Goal: Transaction & Acquisition: Purchase product/service

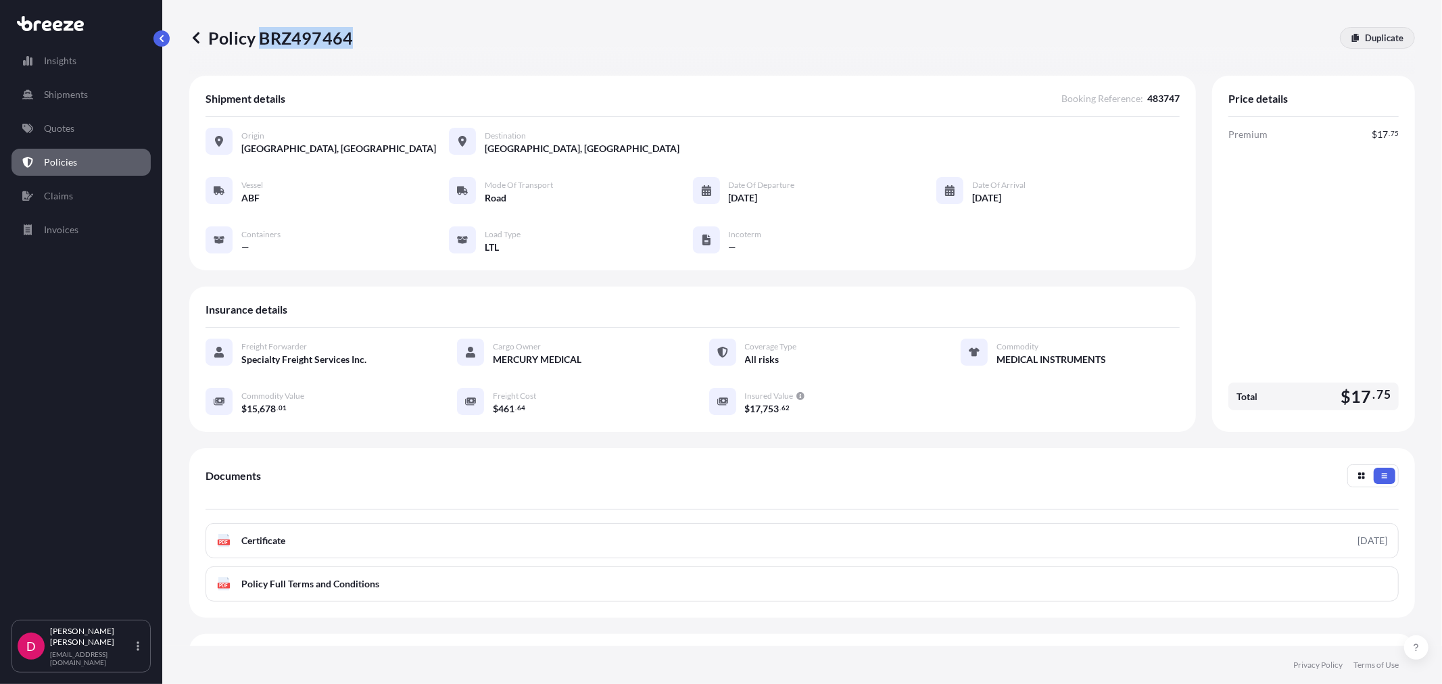
click at [1376, 42] on p "Duplicate" at bounding box center [1384, 38] width 39 height 14
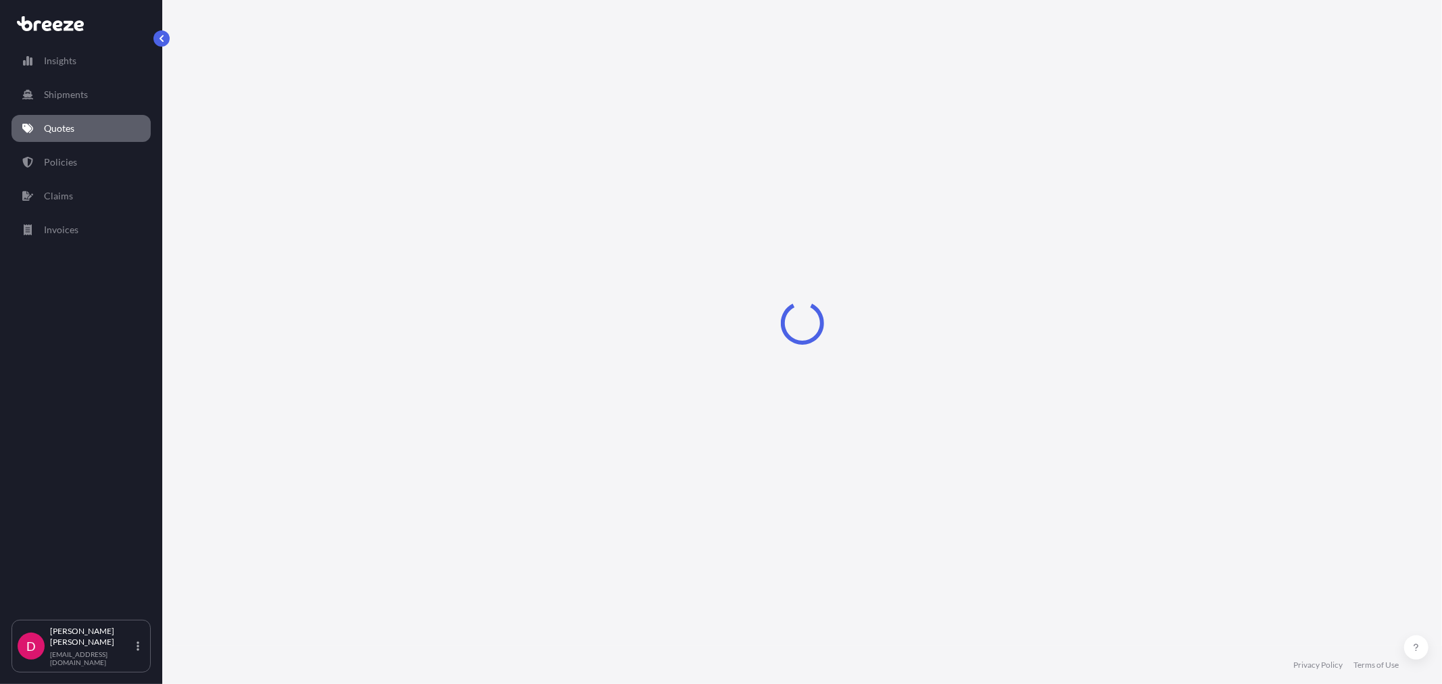
select select "Road"
select select "1"
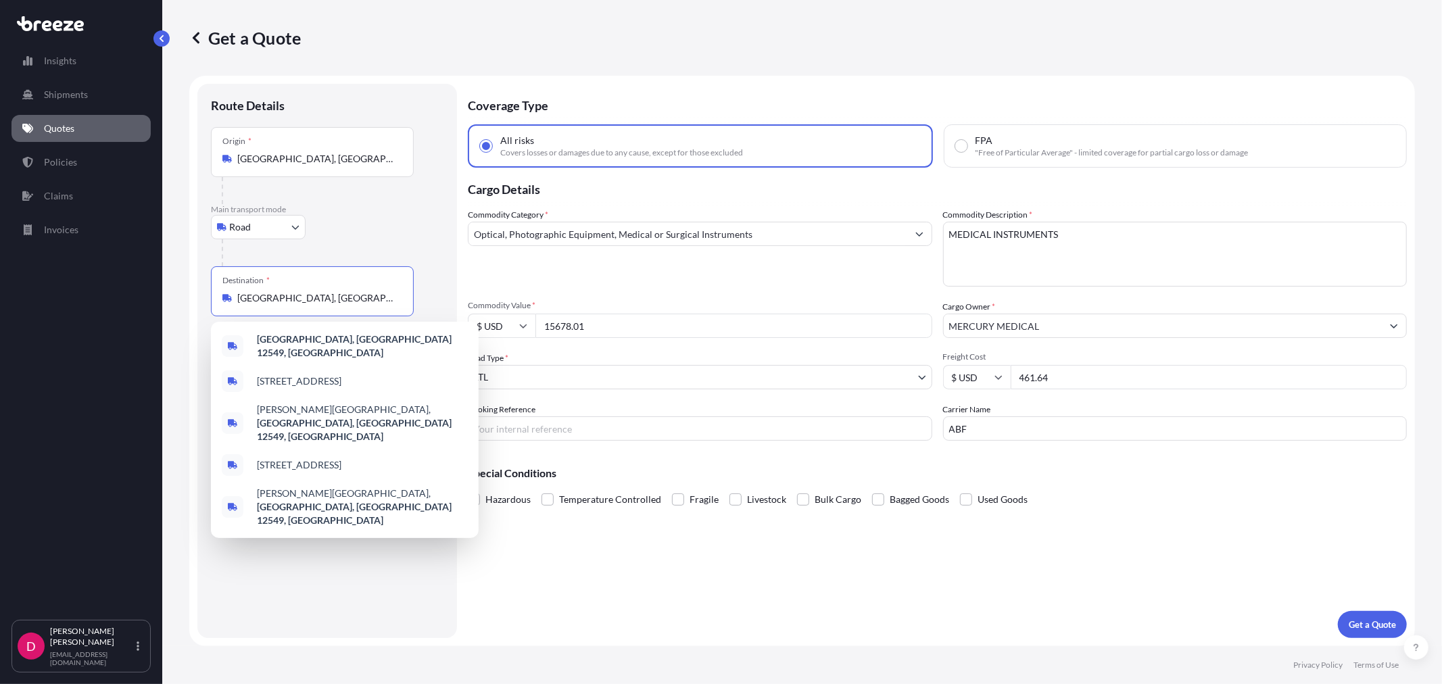
click at [326, 295] on input "[GEOGRAPHIC_DATA], [GEOGRAPHIC_DATA] 12549, [GEOGRAPHIC_DATA]" at bounding box center [317, 298] width 160 height 14
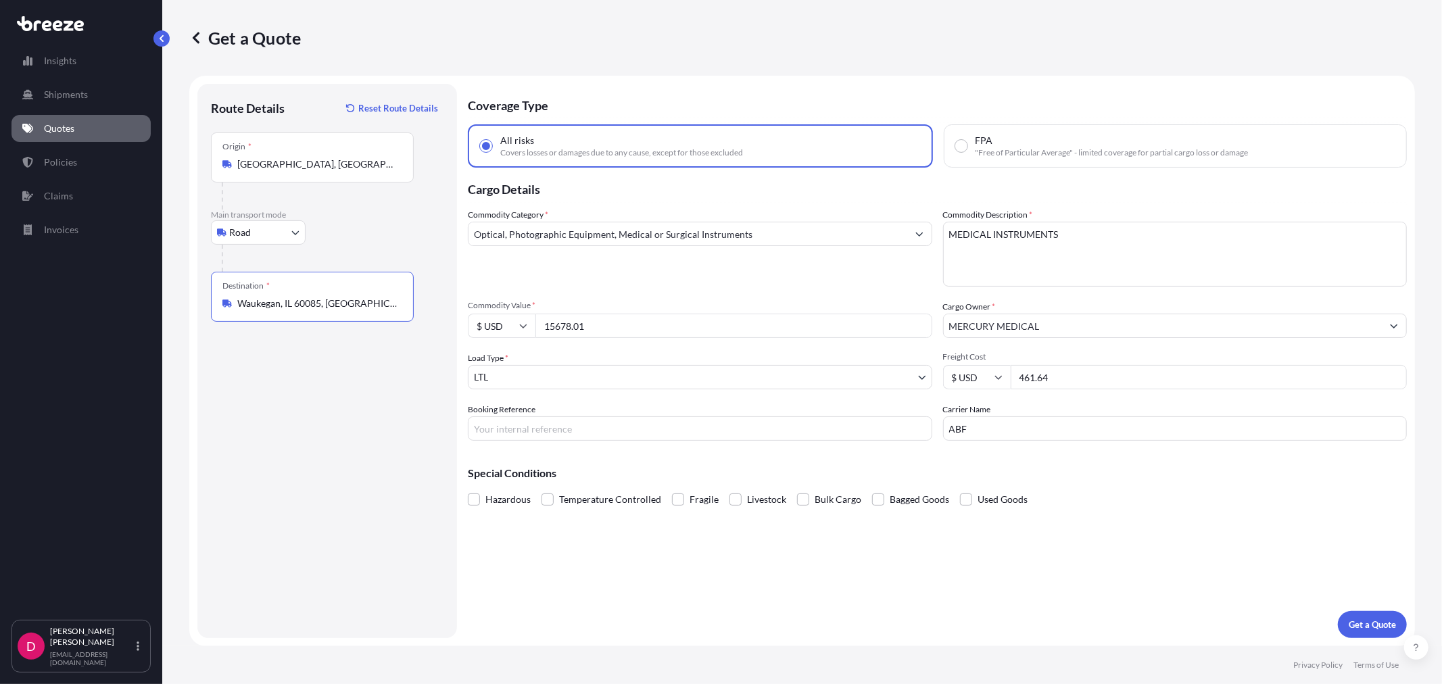
type input "Waukegan, IL 60085, [GEOGRAPHIC_DATA]"
click at [607, 327] on input "15678.01" at bounding box center [733, 326] width 397 height 24
click at [607, 326] on input "15678.01" at bounding box center [733, 326] width 397 height 24
paste input "6638.96"
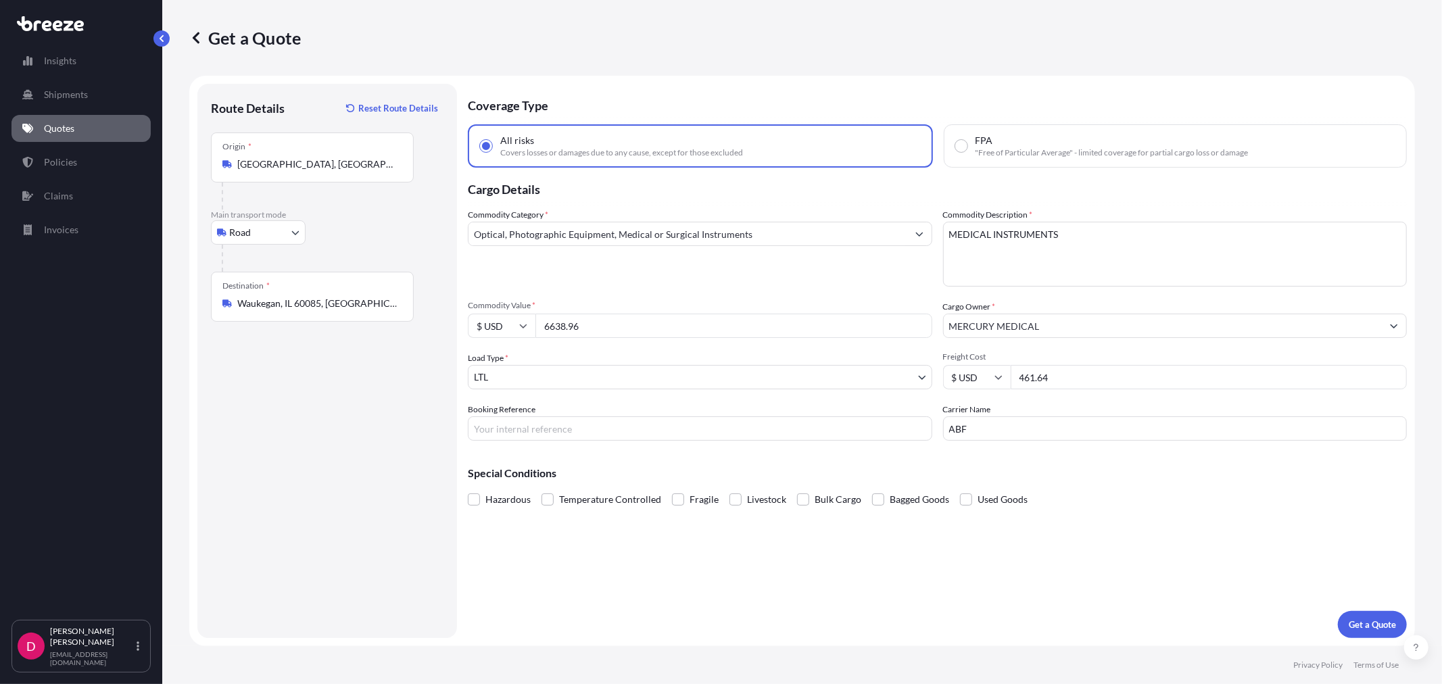
type input "6638.96"
drag, startPoint x: 1118, startPoint y: 377, endPoint x: 999, endPoint y: 361, distance: 120.0
click at [999, 361] on div "Freight Cost $ USD 461.64" at bounding box center [1175, 371] width 465 height 38
type input "428.33"
click at [684, 424] on input "Booking Reference" at bounding box center [700, 428] width 465 height 24
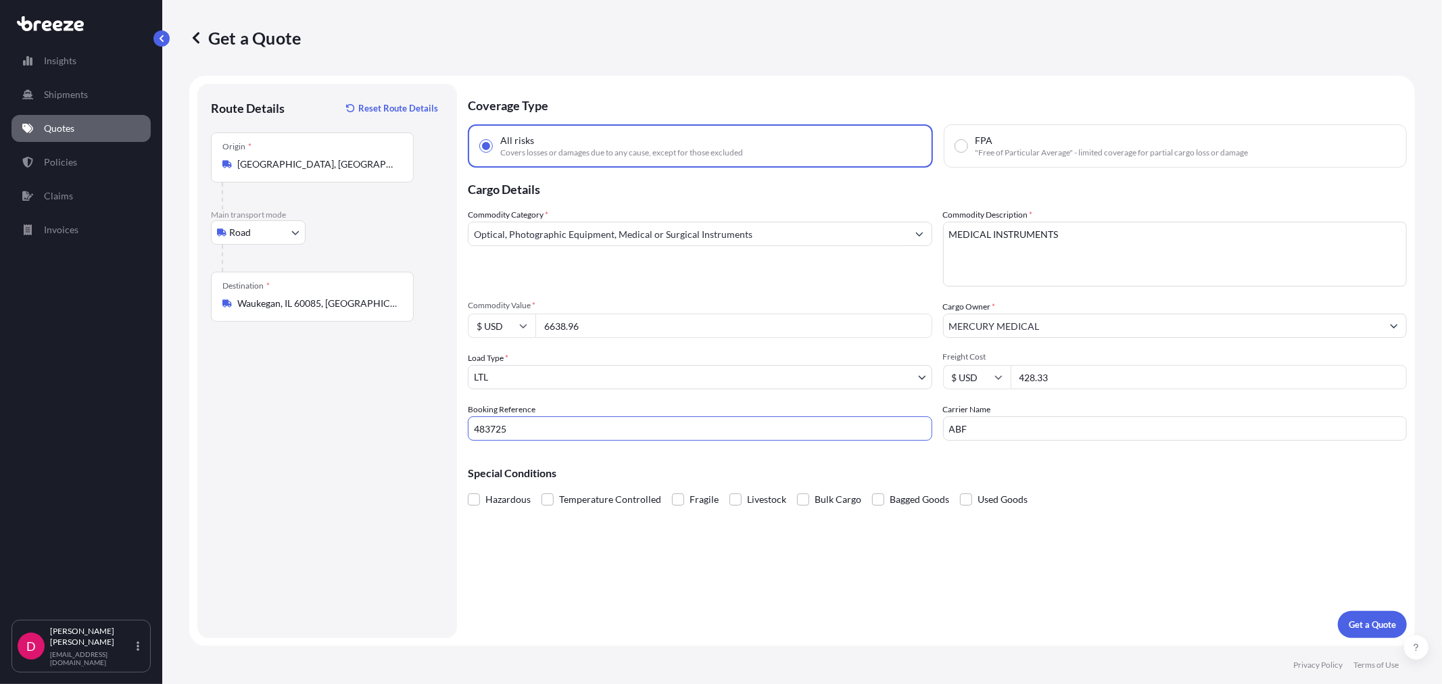
type input "483725"
click at [1204, 512] on div "Coverage Type All risks Covers losses or damages due to any cause, except for t…" at bounding box center [937, 361] width 939 height 554
click at [1368, 629] on p "Get a Quote" at bounding box center [1372, 625] width 47 height 14
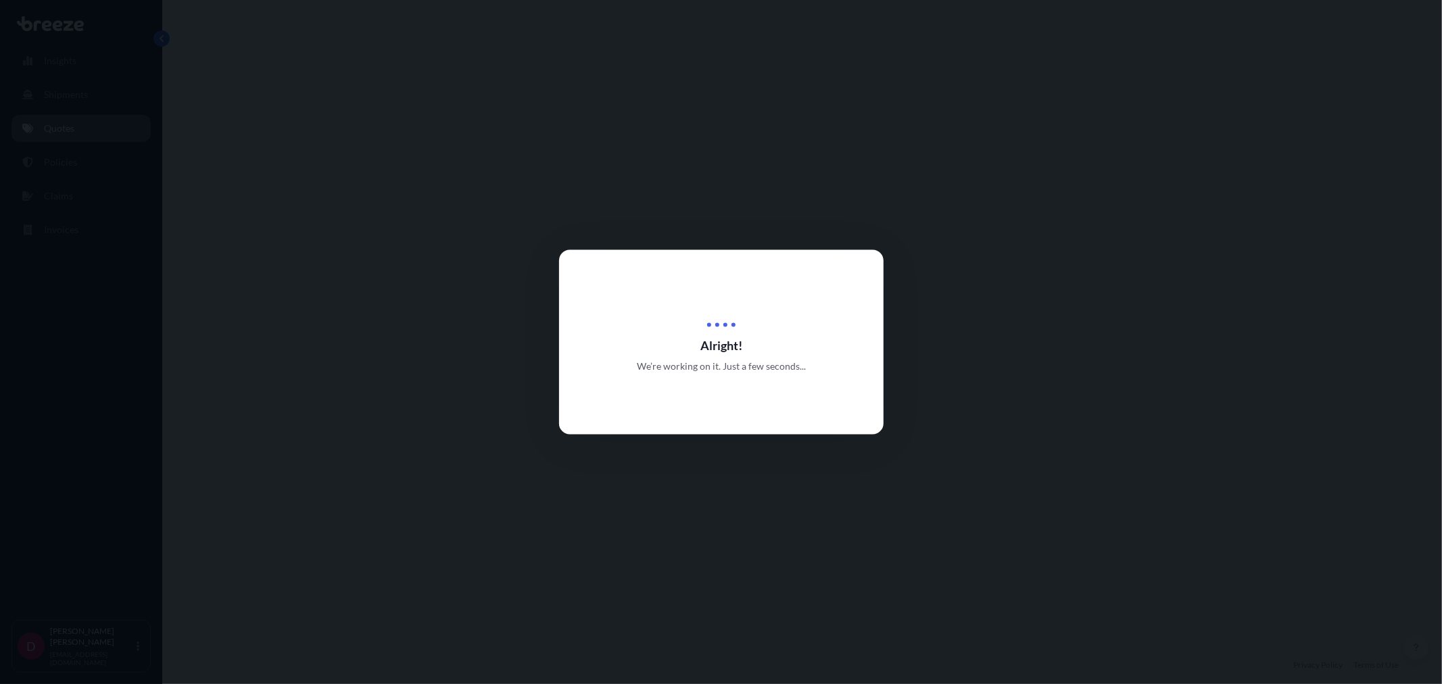
select select "Road"
select select "1"
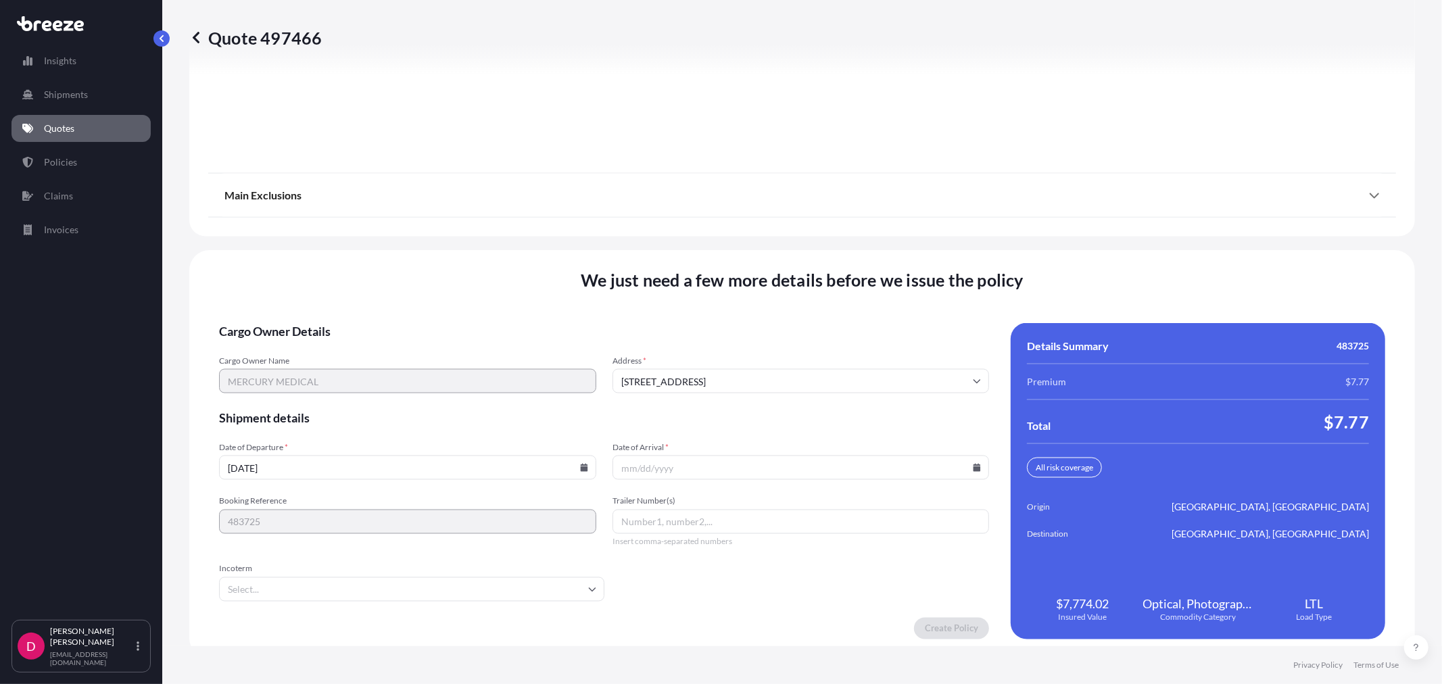
scroll to position [1673, 0]
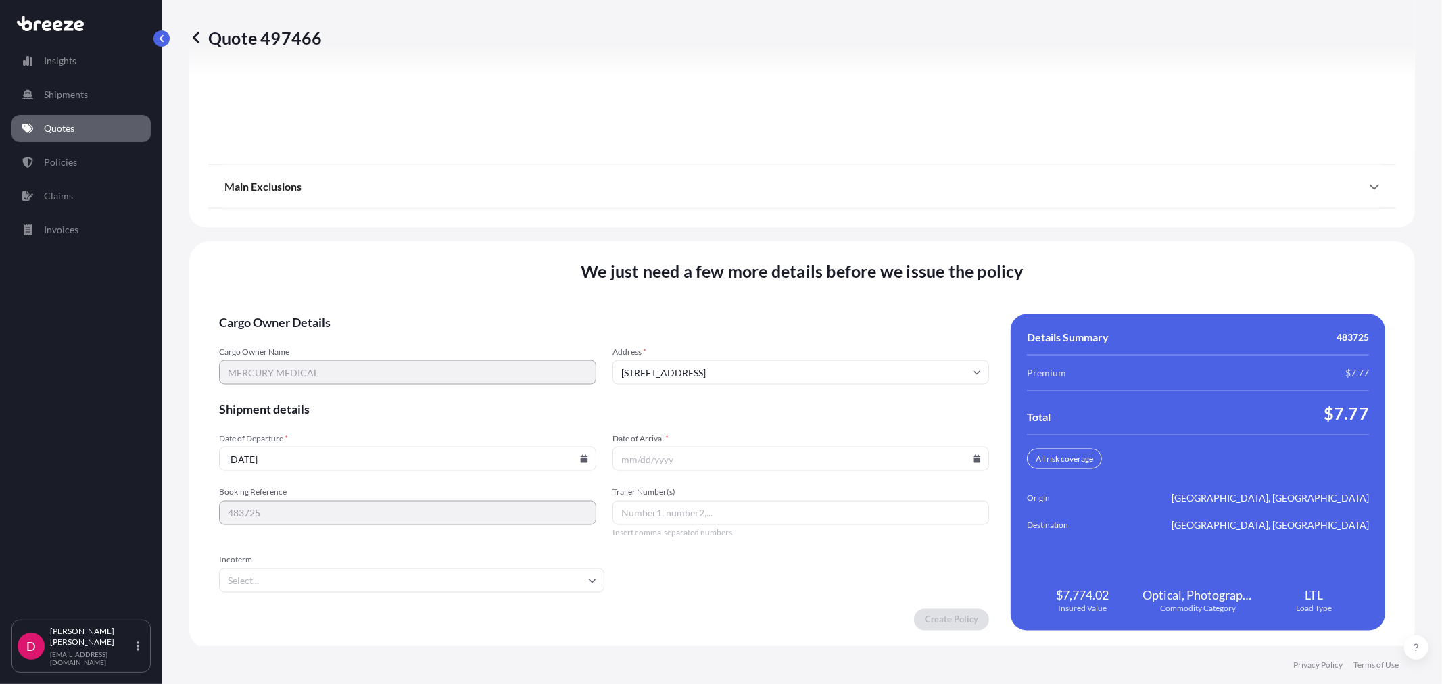
click at [964, 457] on input "Date of Arrival *" at bounding box center [801, 459] width 377 height 24
click at [973, 456] on icon at bounding box center [977, 459] width 8 height 8
click at [897, 227] on button at bounding box center [887, 228] width 22 height 22
click at [769, 291] on button "3" at bounding box center [764, 284] width 22 height 22
type input "[DATE]"
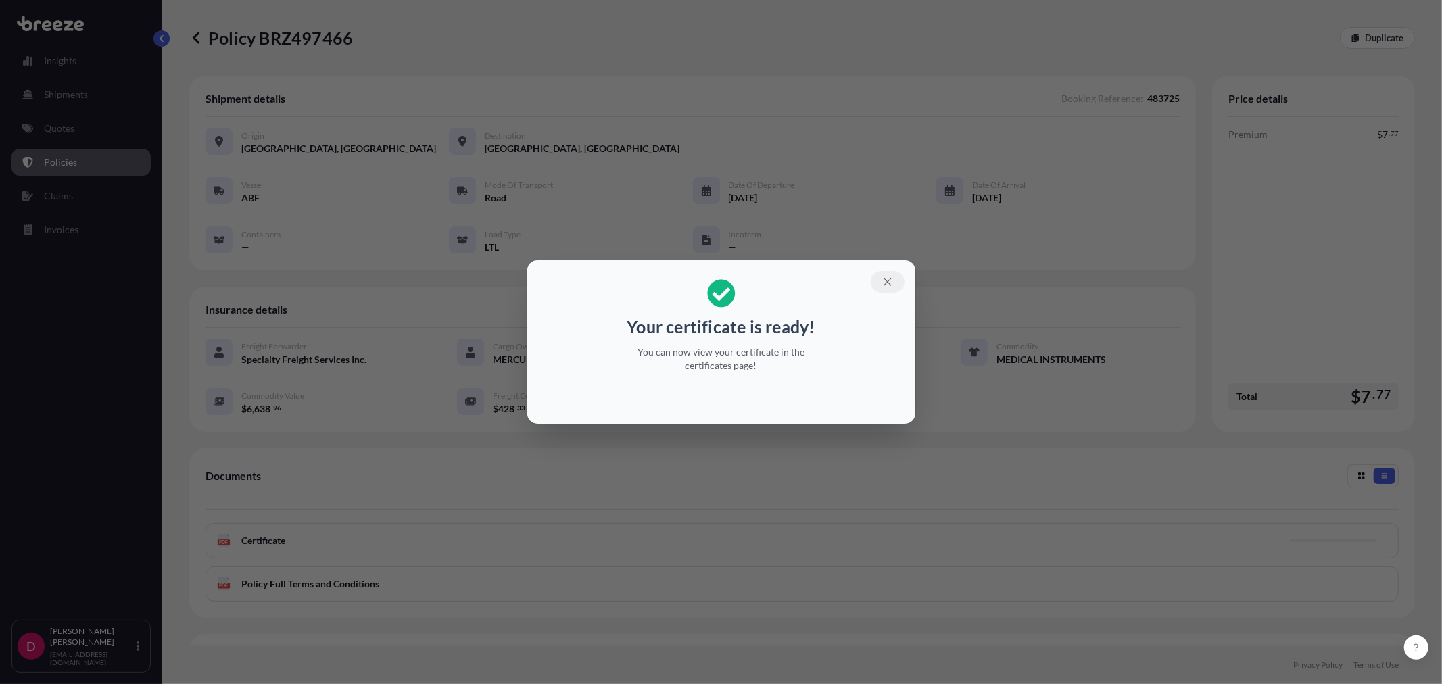
click at [893, 286] on icon "button" at bounding box center [888, 282] width 12 height 12
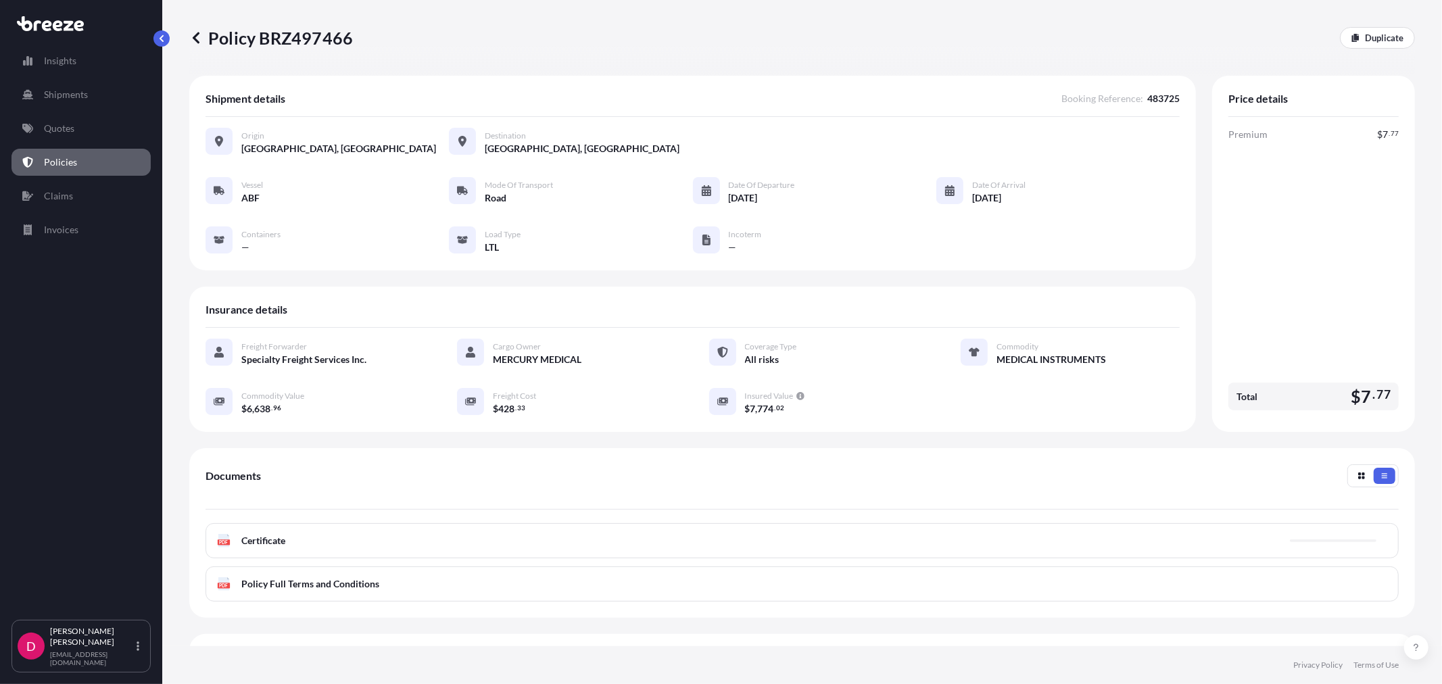
click at [293, 37] on p "Policy BRZ497466" at bounding box center [271, 38] width 164 height 22
copy p "BRZ497466"
click at [1371, 32] on p "Duplicate" at bounding box center [1384, 38] width 39 height 14
select select "Road"
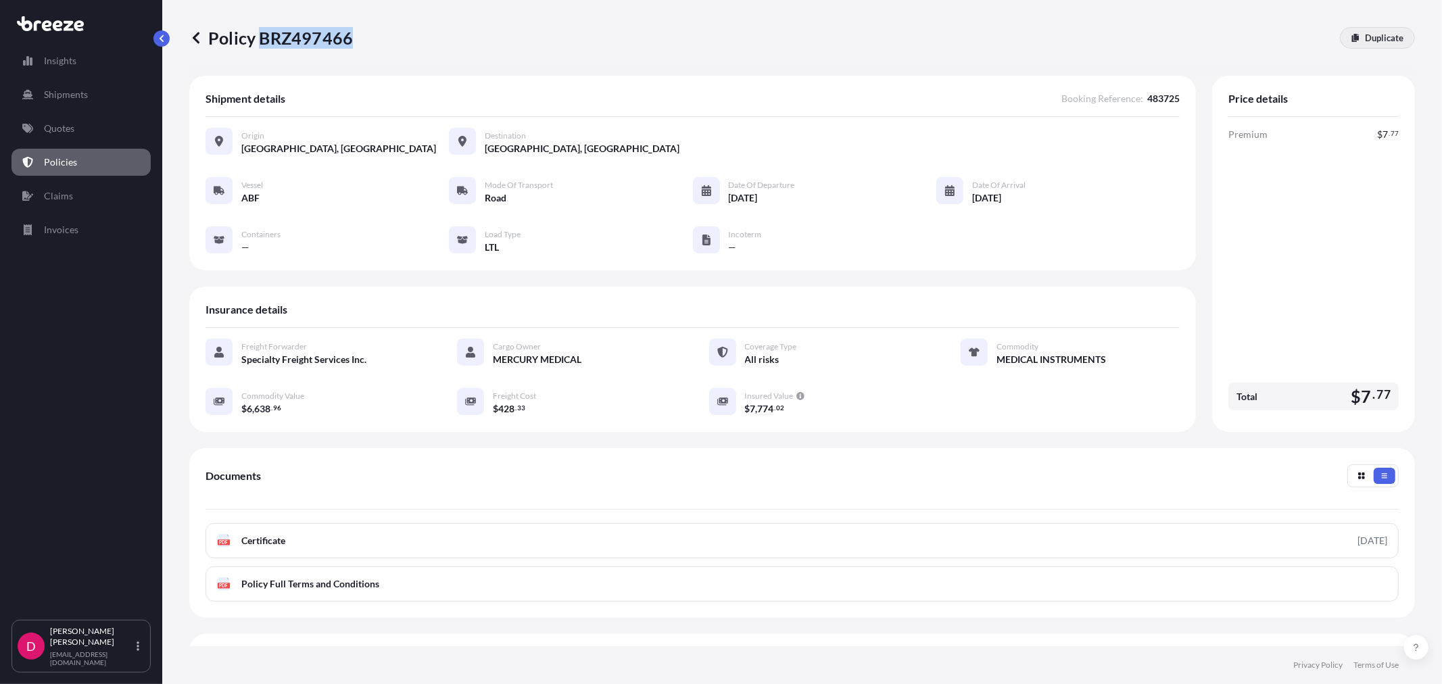
select select "1"
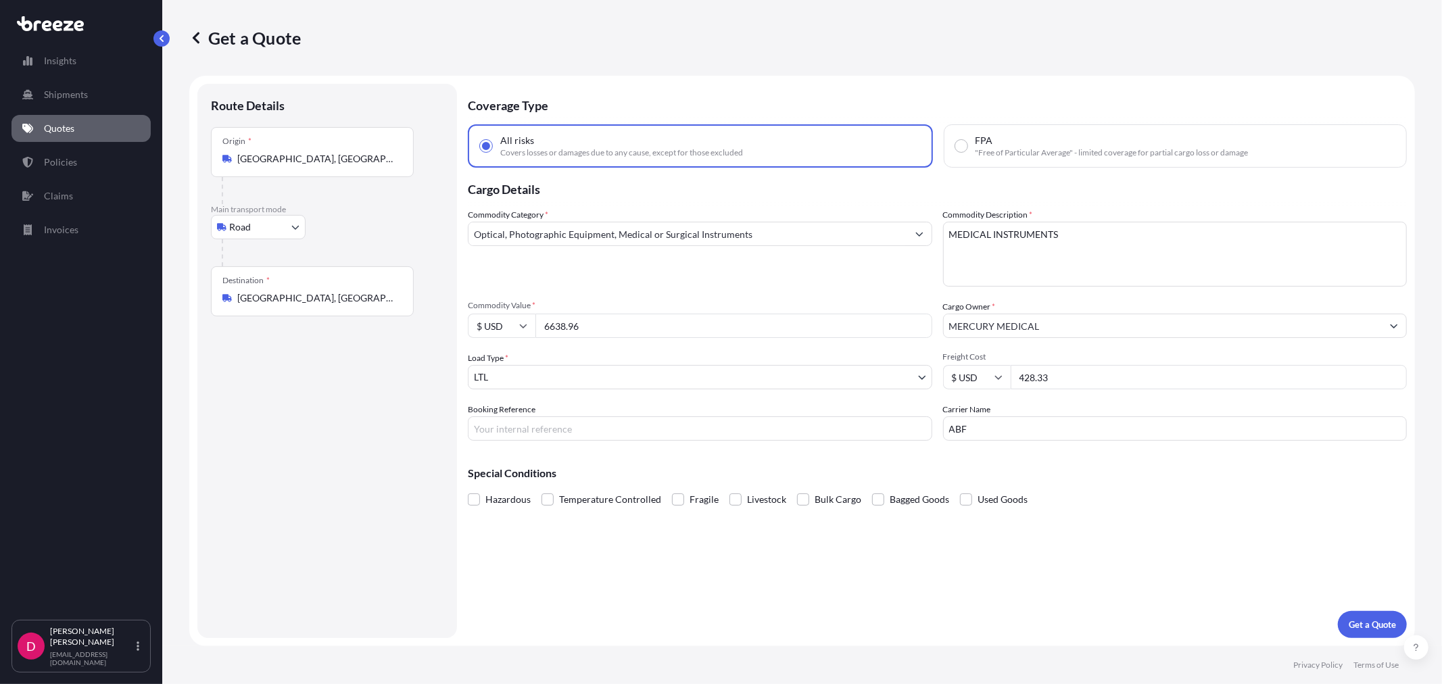
click at [373, 299] on input "[GEOGRAPHIC_DATA], [GEOGRAPHIC_DATA]" at bounding box center [317, 298] width 160 height 14
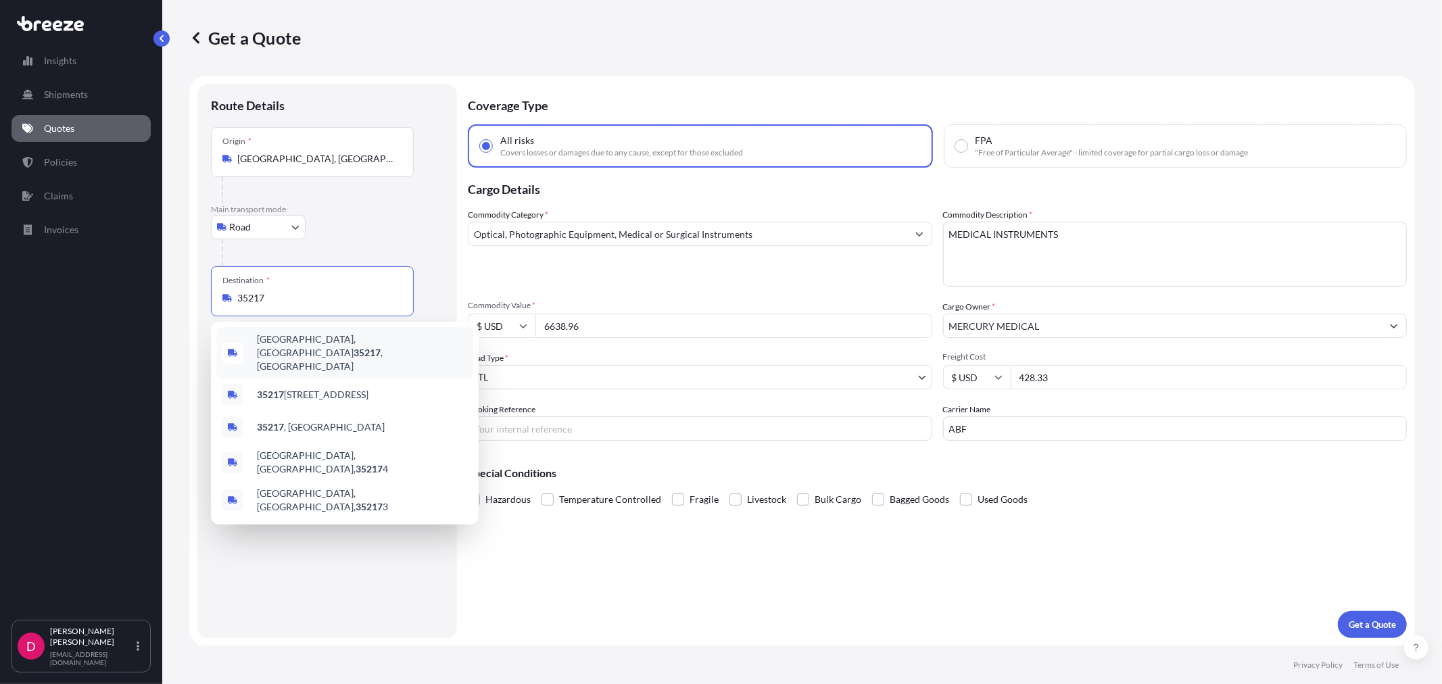
click at [301, 347] on span "[GEOGRAPHIC_DATA], AL 35217 , [GEOGRAPHIC_DATA]" at bounding box center [362, 353] width 211 height 41
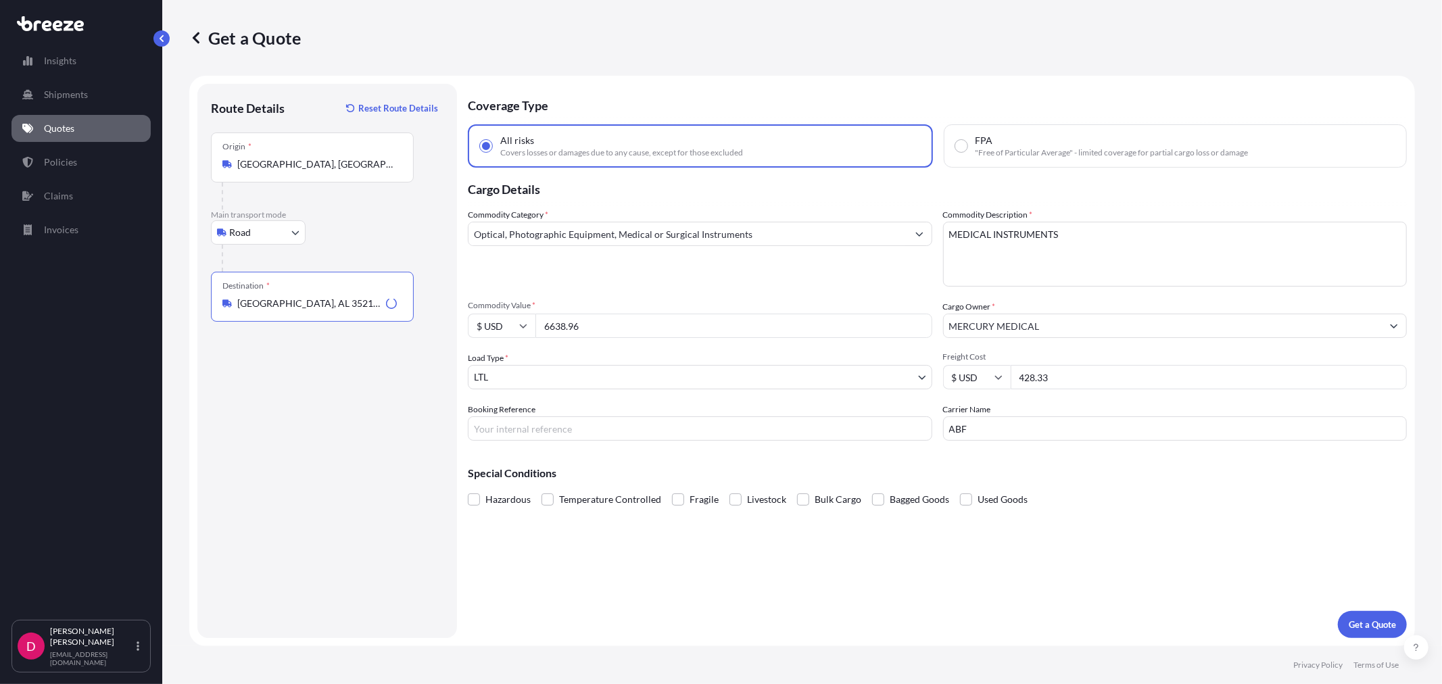
type input "[GEOGRAPHIC_DATA], AL 35217, [GEOGRAPHIC_DATA]"
click at [598, 326] on input "6638.96" at bounding box center [733, 326] width 397 height 24
click at [598, 325] on input "6638.96" at bounding box center [733, 326] width 397 height 24
paste input "14931.44"
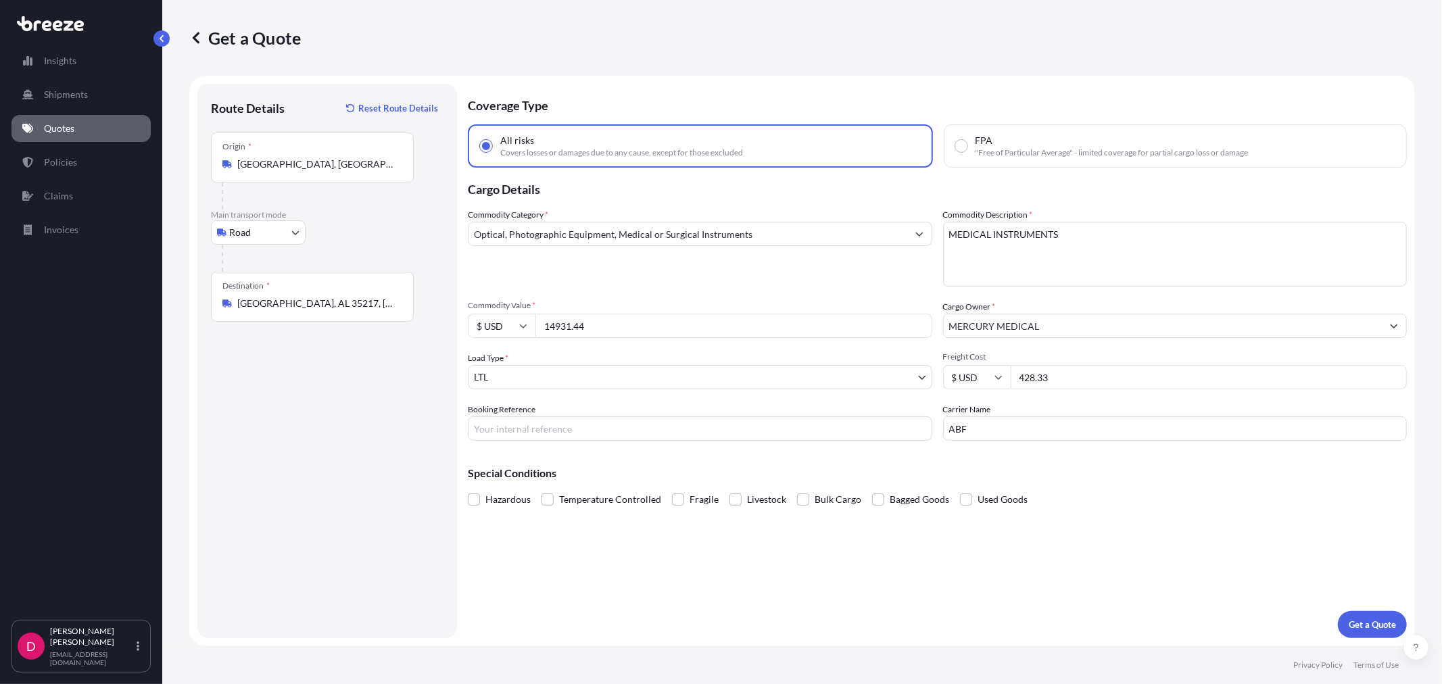
type input "14931.44"
drag, startPoint x: 1066, startPoint y: 367, endPoint x: 1009, endPoint y: 373, distance: 57.8
click at [1009, 373] on div "$ USD 428.33" at bounding box center [1175, 377] width 465 height 24
type input "500.94"
click at [516, 436] on input "Booking Reference" at bounding box center [700, 428] width 465 height 24
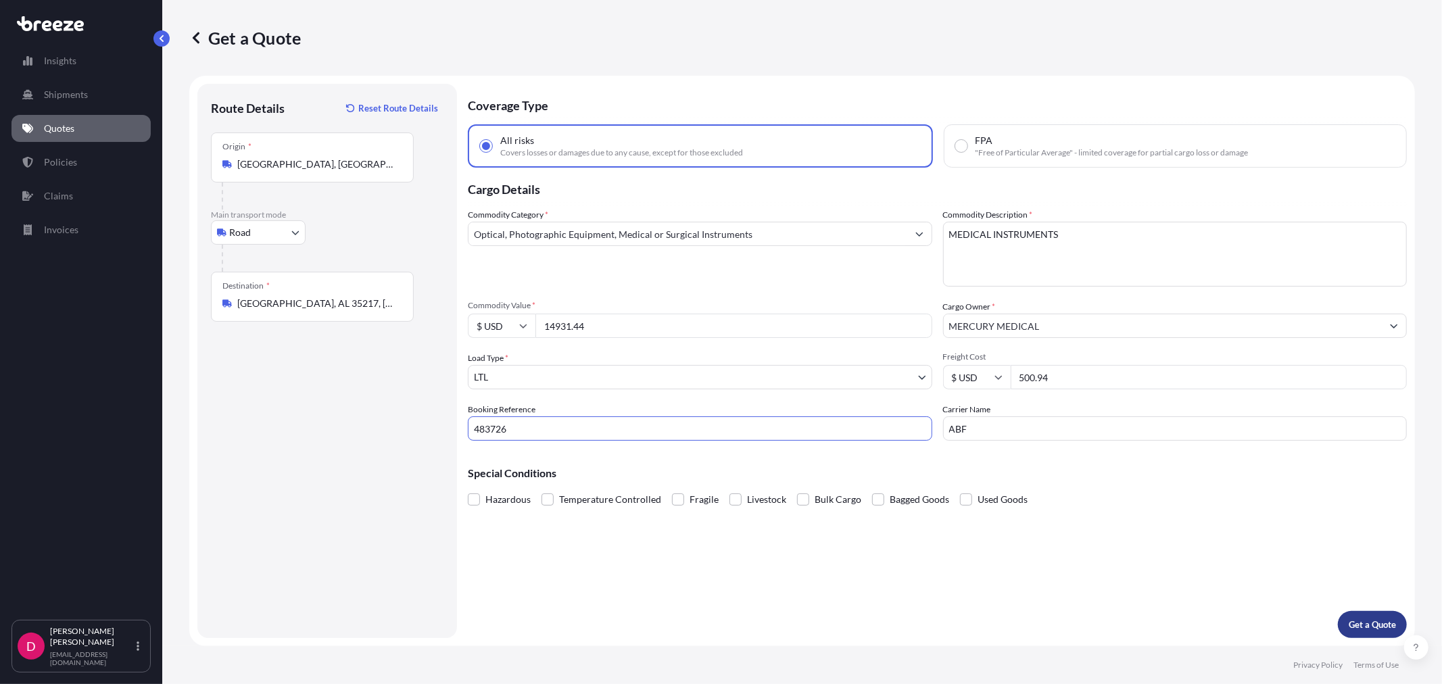
type input "483726"
click at [1368, 626] on p "Get a Quote" at bounding box center [1372, 625] width 47 height 14
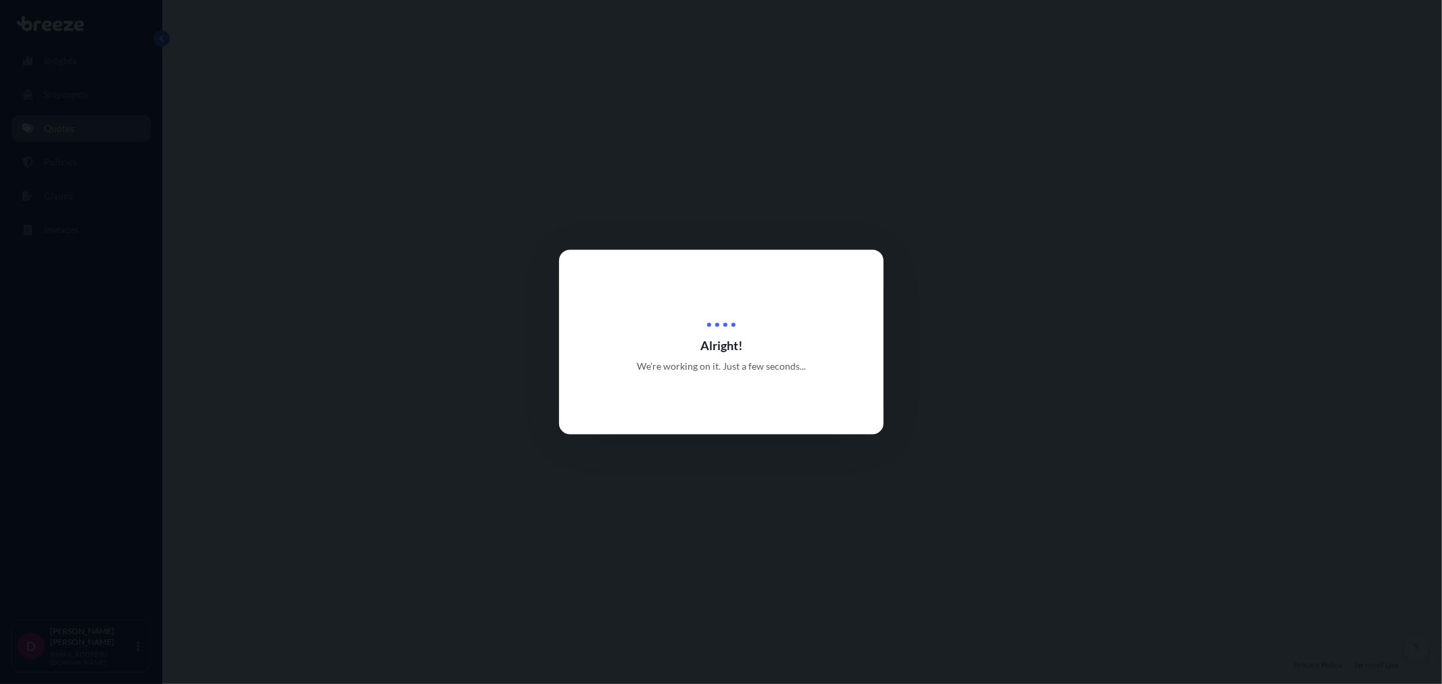
select select "Road"
select select "1"
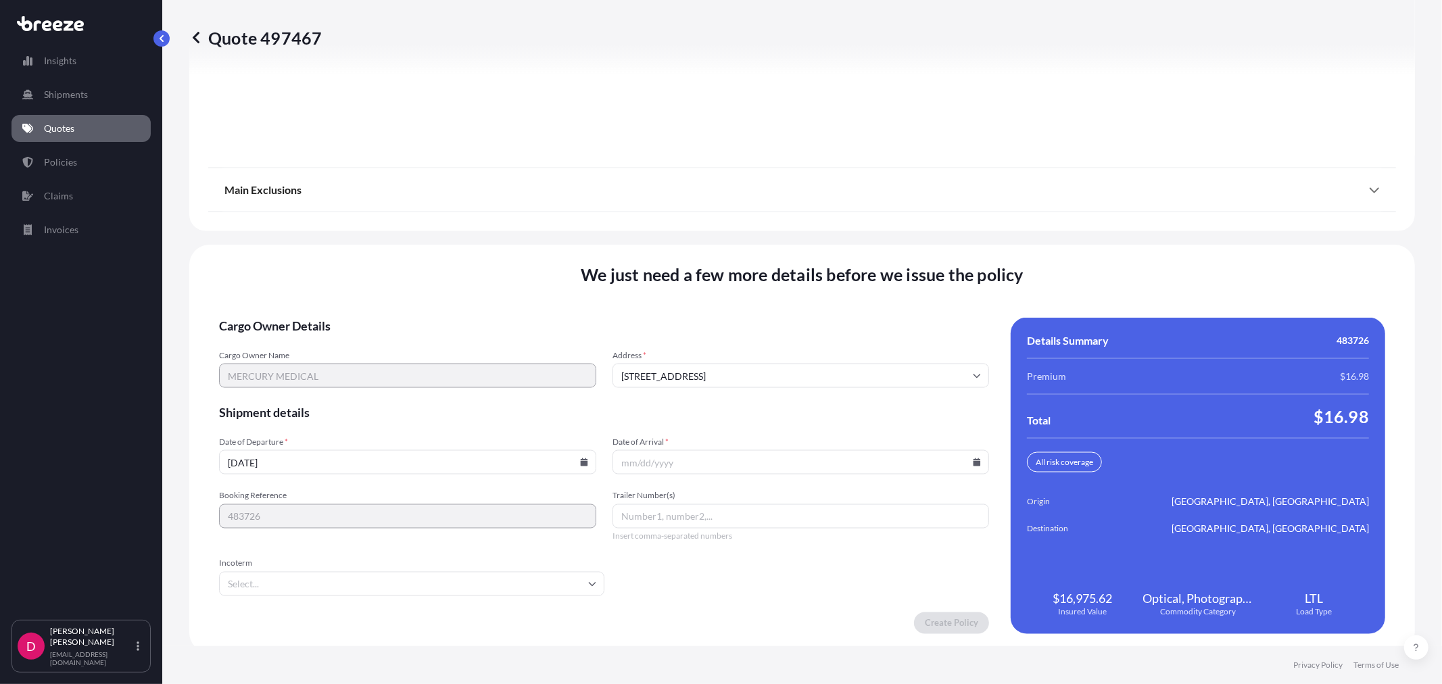
scroll to position [1673, 0]
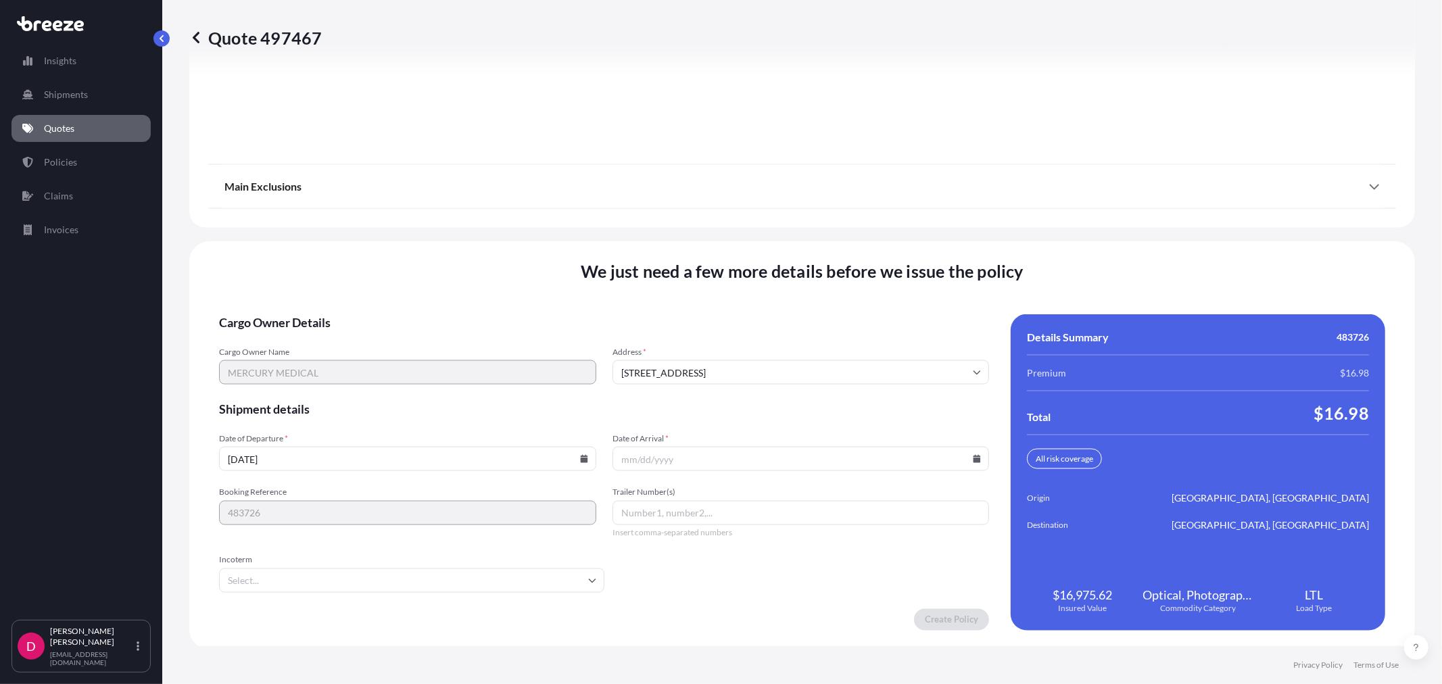
click at [973, 455] on icon at bounding box center [977, 459] width 8 height 8
click at [542, 460] on input "[DATE]" at bounding box center [407, 459] width 377 height 24
click at [580, 457] on icon at bounding box center [583, 459] width 7 height 8
click at [314, 390] on button "25" at bounding box center [311, 387] width 22 height 22
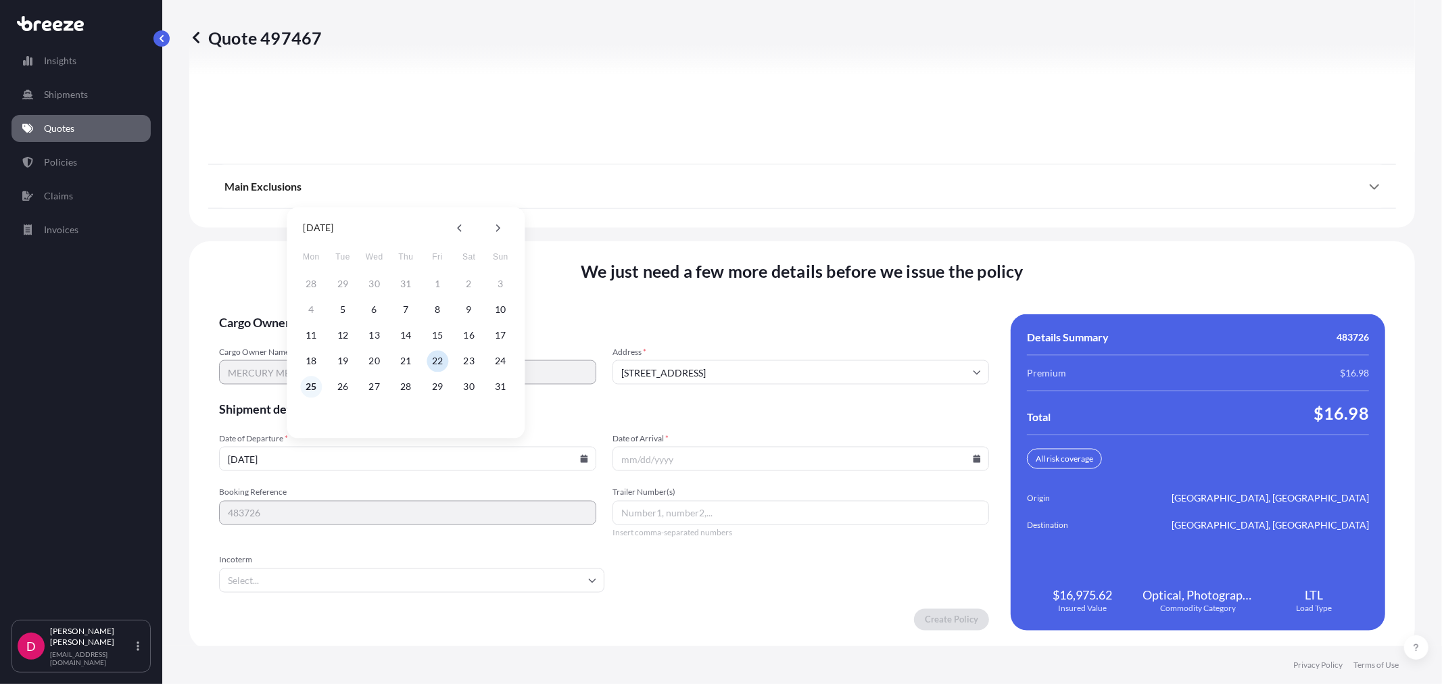
type input "[DATE]"
click at [974, 455] on icon at bounding box center [977, 459] width 7 height 8
click at [890, 230] on button at bounding box center [887, 228] width 22 height 22
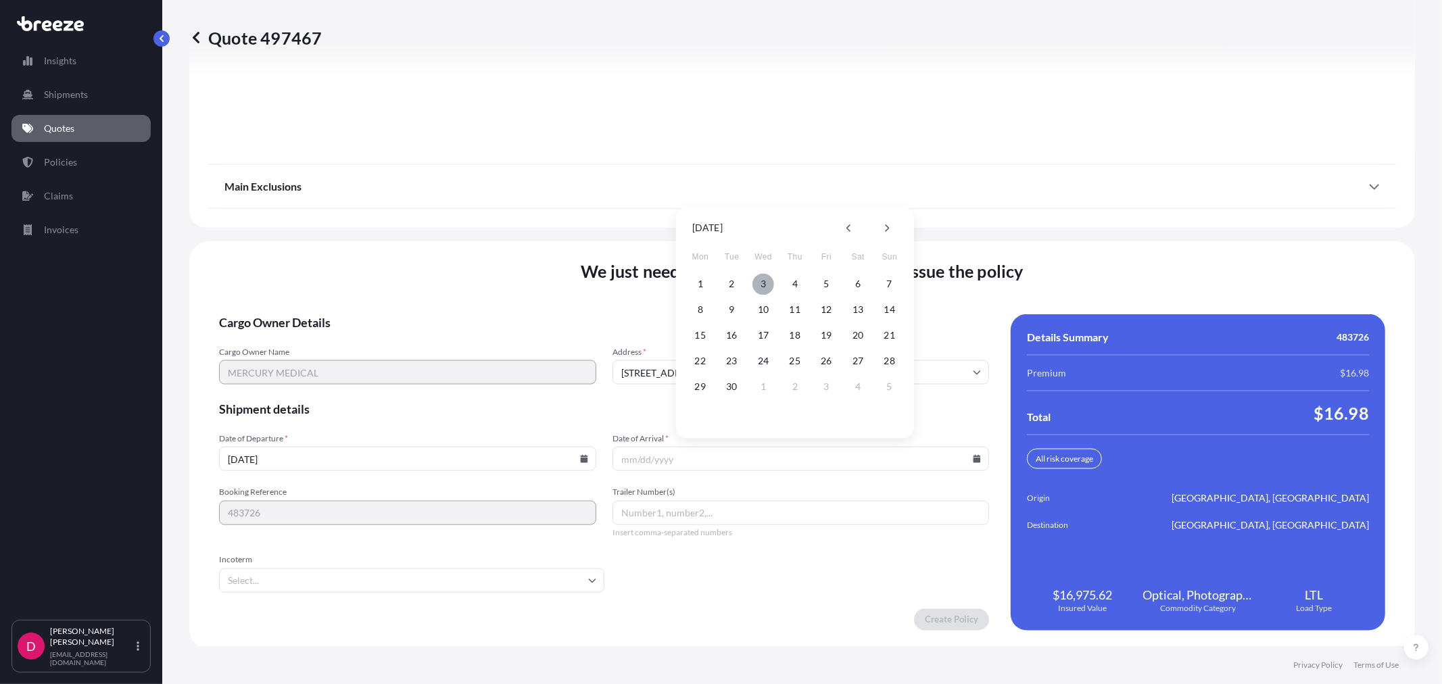
click at [763, 281] on button "3" at bounding box center [764, 284] width 22 height 22
type input "[DATE]"
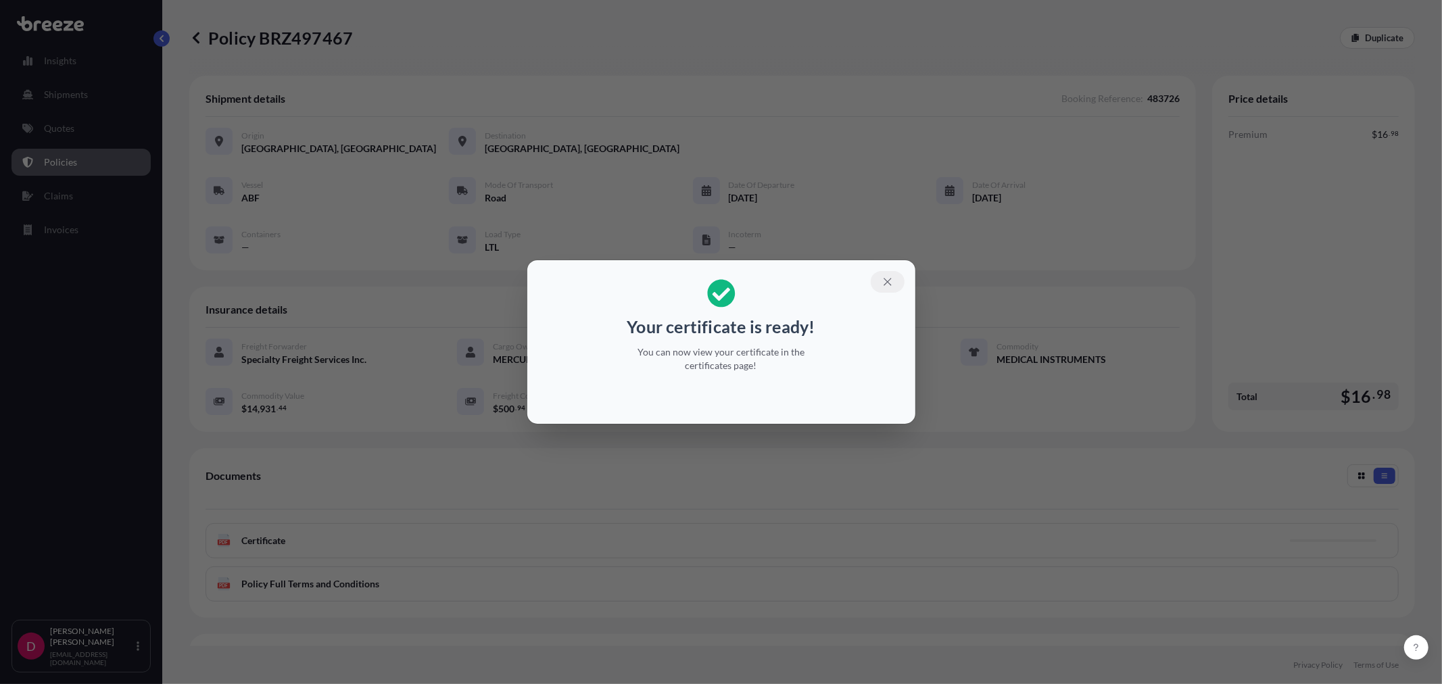
click at [882, 285] on icon "button" at bounding box center [888, 282] width 12 height 12
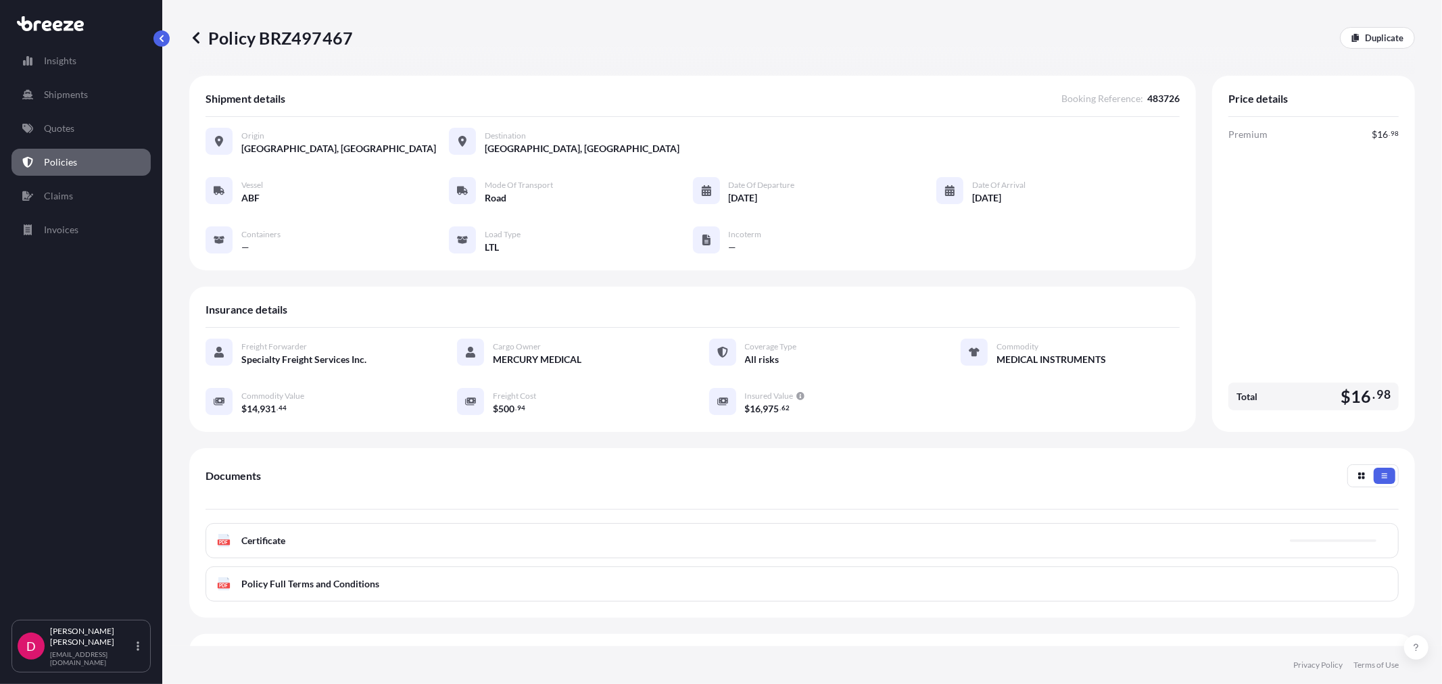
click at [289, 38] on p "Policy BRZ497467" at bounding box center [271, 38] width 164 height 22
click at [289, 37] on p "Policy BRZ497467" at bounding box center [271, 38] width 164 height 22
copy p "BRZ497467"
